Goal: Information Seeking & Learning: Learn about a topic

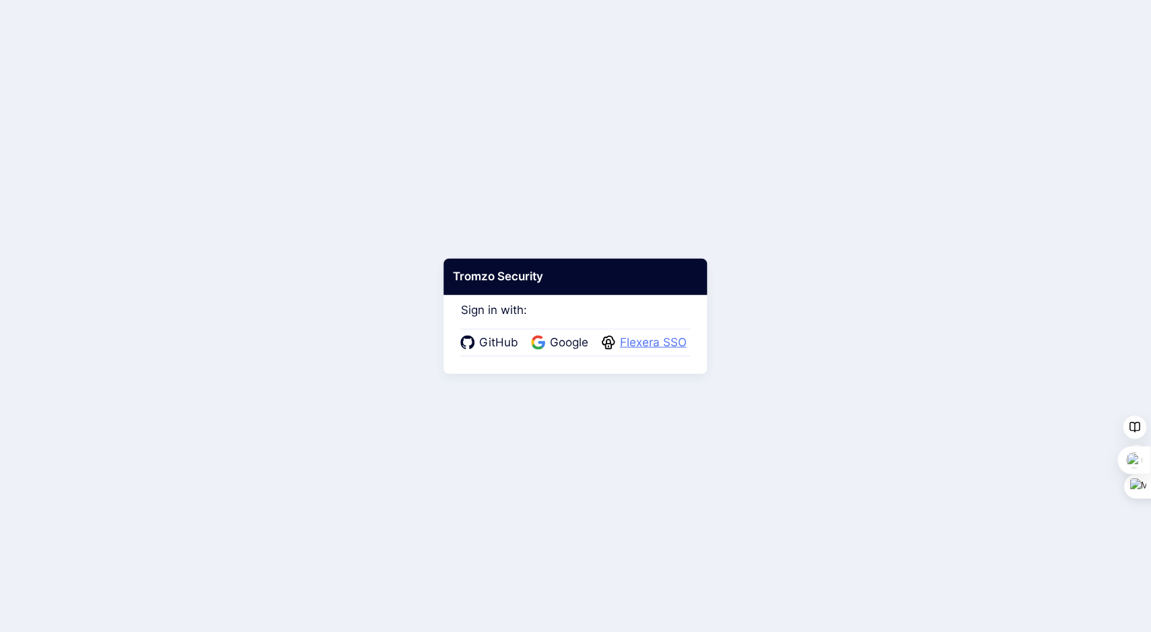
click at [643, 348] on span "Flexera SSO" at bounding box center [653, 343] width 75 height 18
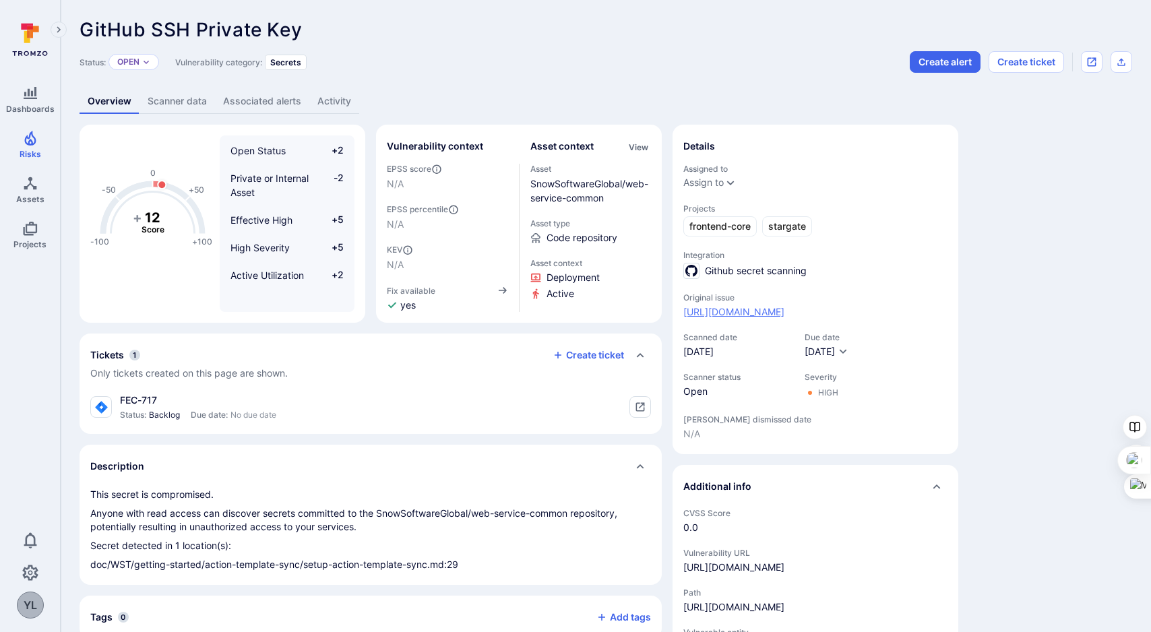
click at [761, 319] on link "https://github.com/SnowSoftwareGlobal/web-service-common/security/secret-scanni…" at bounding box center [733, 311] width 101 height 13
